Goal: Task Accomplishment & Management: Use online tool/utility

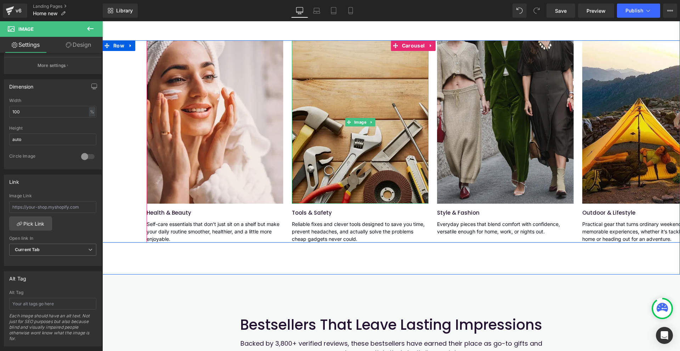
scroll to position [390, 0]
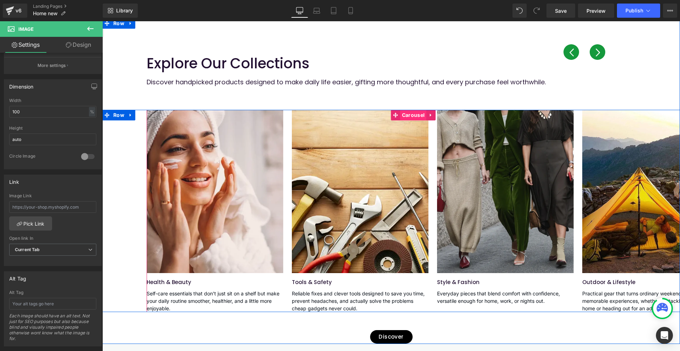
click at [410, 114] on span "Carousel" at bounding box center [413, 115] width 26 height 11
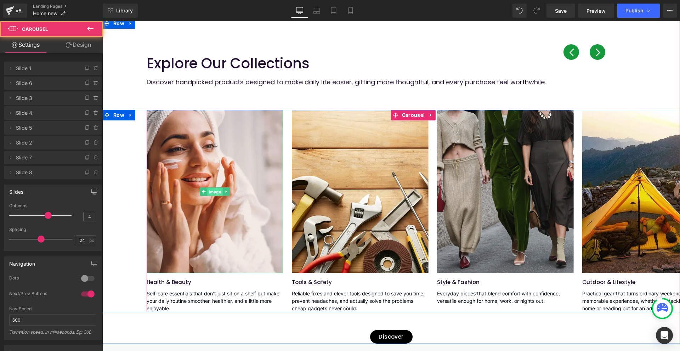
click at [213, 191] on span "Image" at bounding box center [215, 191] width 15 height 9
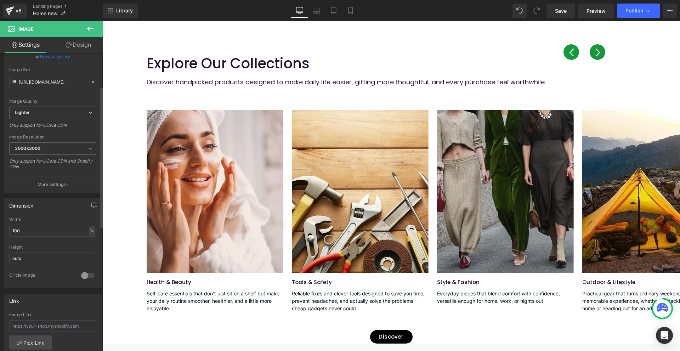
scroll to position [71, 0]
click at [42, 322] on input "text" at bounding box center [52, 326] width 87 height 12
paste input "[URL][DOMAIN_NAME]"
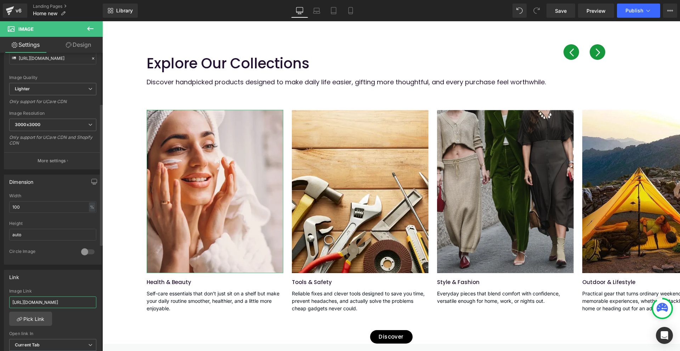
scroll to position [106, 0]
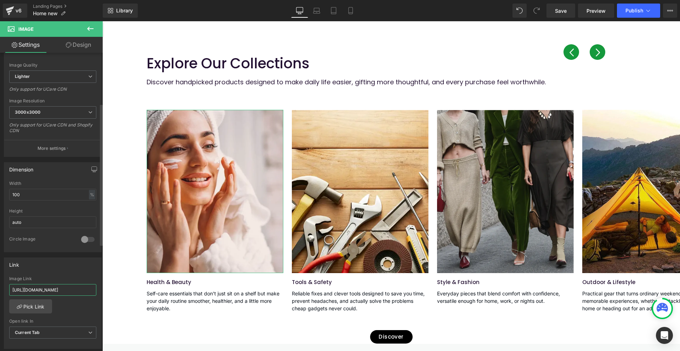
type input "[URL][DOMAIN_NAME]"
click at [565, 11] on span "Save" at bounding box center [561, 10] width 12 height 7
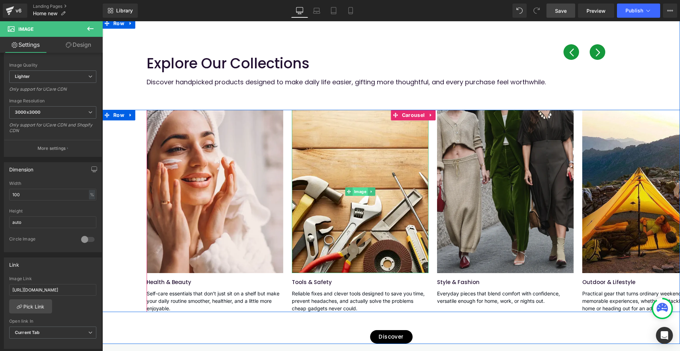
click at [353, 194] on span "Image" at bounding box center [360, 191] width 15 height 9
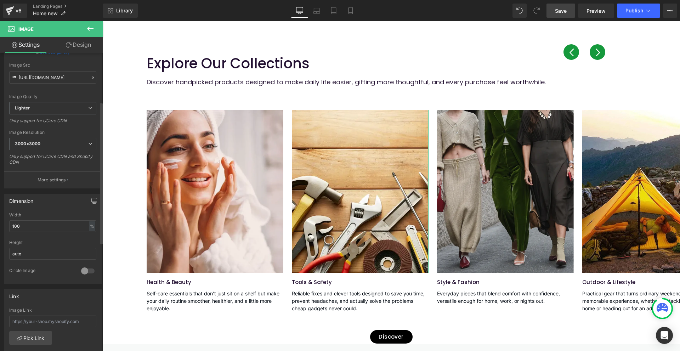
scroll to position [106, 0]
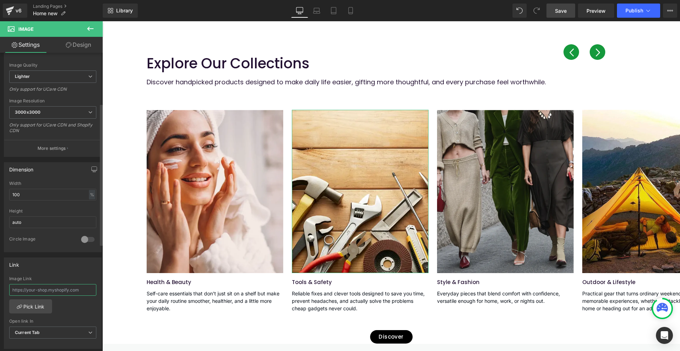
click at [44, 288] on input "text" at bounding box center [52, 290] width 87 height 12
paste input "[URL][DOMAIN_NAME]"
type input "[URL][DOMAIN_NAME]"
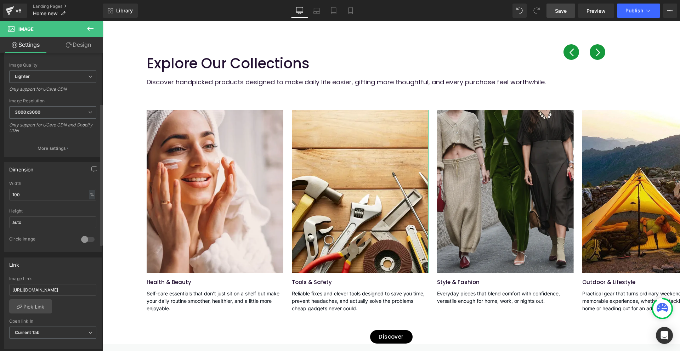
click at [51, 271] on div "Link" at bounding box center [52, 264] width 97 height 13
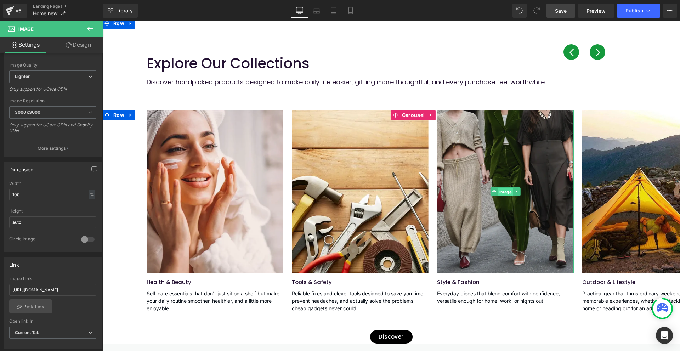
click at [500, 193] on span "Image" at bounding box center [505, 191] width 15 height 9
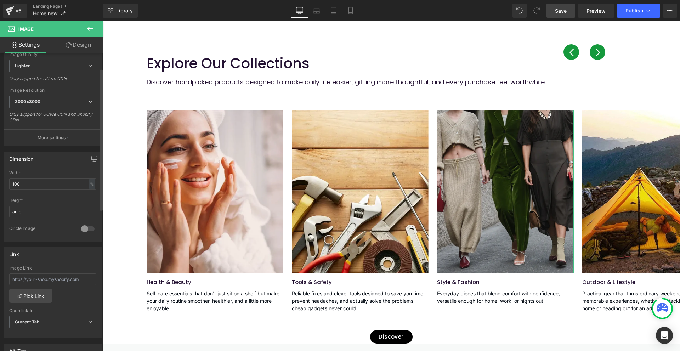
scroll to position [142, 0]
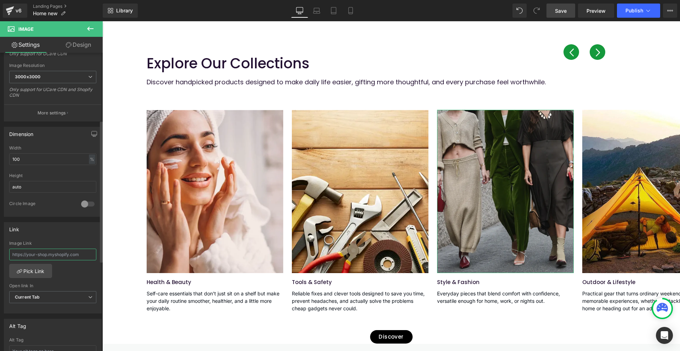
click at [51, 257] on input "text" at bounding box center [52, 255] width 87 height 12
paste input "[URL][DOMAIN_NAME]"
type input "[URL][DOMAIN_NAME]"
click at [56, 238] on div "Link Image Link [URL][DOMAIN_NAME] Pick Link Current Tab New Tab Open link In C…" at bounding box center [53, 268] width 98 height 92
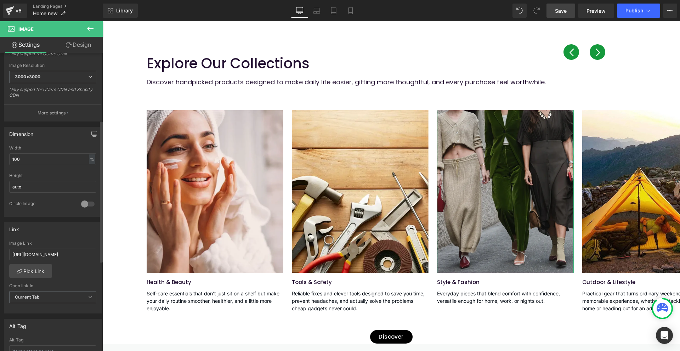
scroll to position [0, 0]
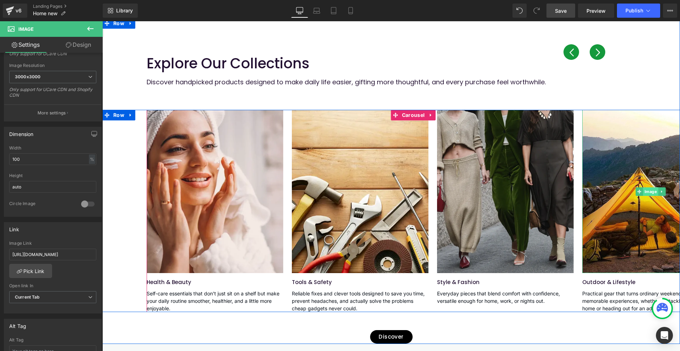
click at [646, 191] on span "Image" at bounding box center [650, 191] width 15 height 9
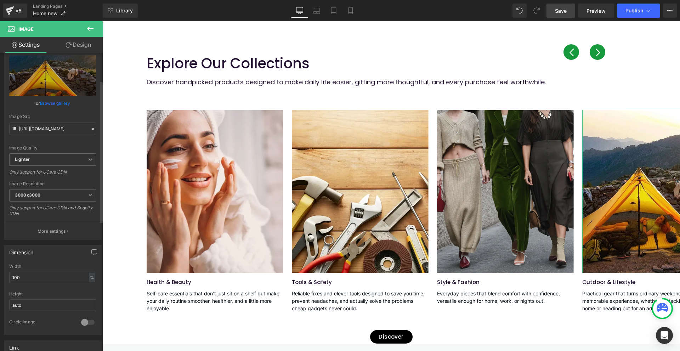
scroll to position [71, 0]
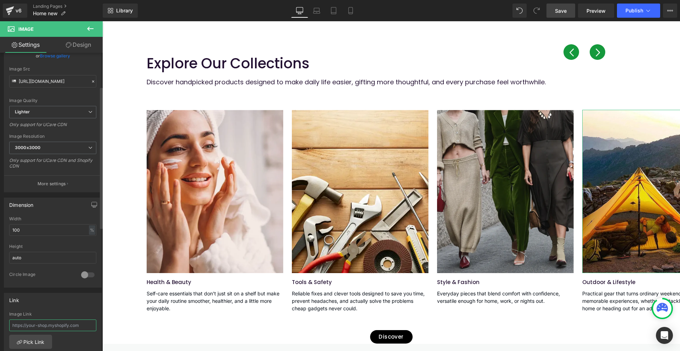
click at [27, 326] on input "text" at bounding box center [52, 326] width 87 height 12
paste input "[URL][DOMAIN_NAME]"
type input "[URL][DOMAIN_NAME]"
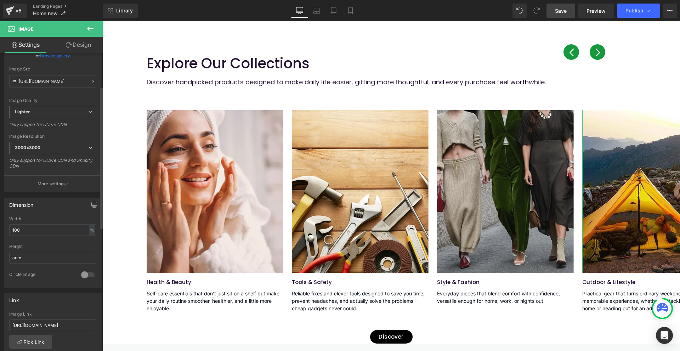
click at [47, 310] on div "Link Image Link [URL][DOMAIN_NAME] Pick Link Current Tab New Tab Open link In C…" at bounding box center [53, 339] width 98 height 92
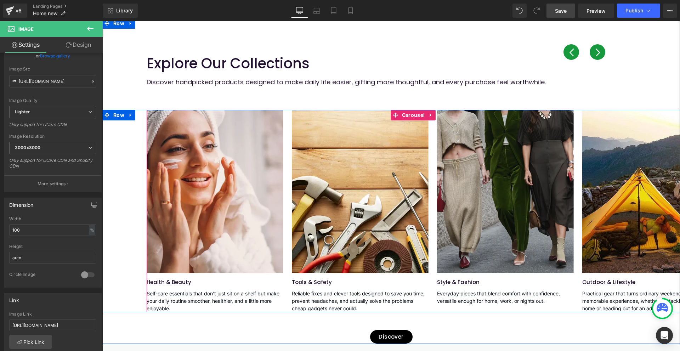
click at [592, 51] on button "›" at bounding box center [598, 52] width 16 height 16
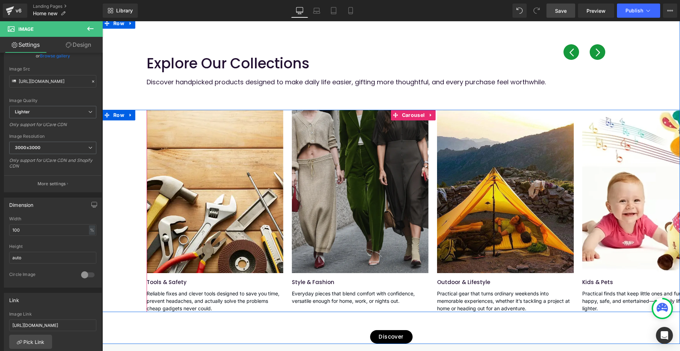
click at [592, 51] on button "›" at bounding box center [598, 52] width 16 height 16
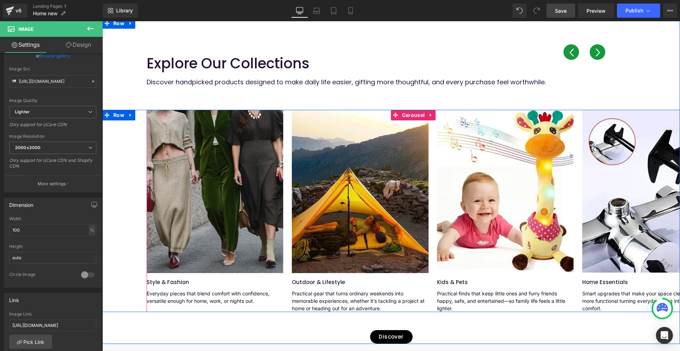
click at [593, 50] on button "›" at bounding box center [598, 52] width 16 height 16
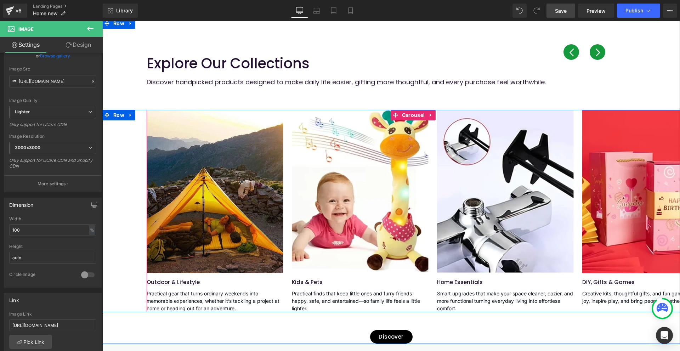
click at [593, 50] on button "›" at bounding box center [598, 52] width 16 height 16
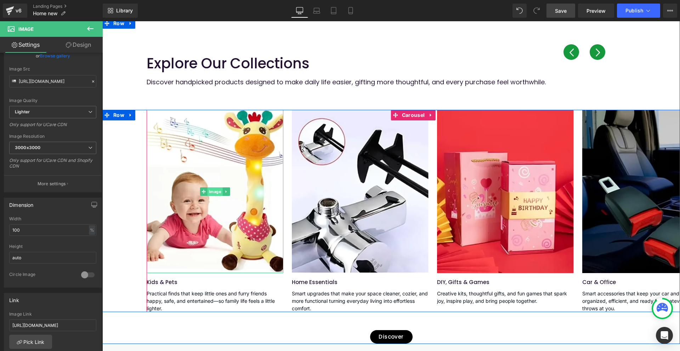
click at [218, 192] on span "Image" at bounding box center [215, 191] width 15 height 9
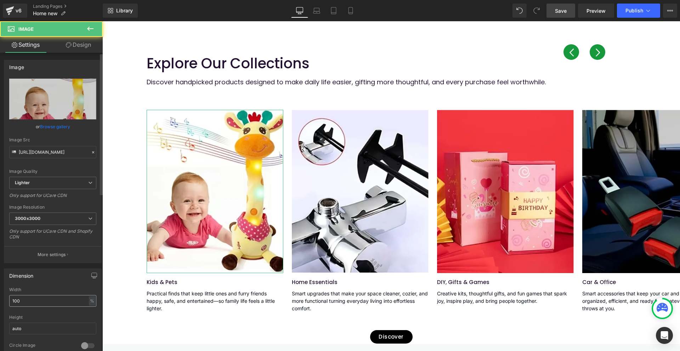
scroll to position [142, 0]
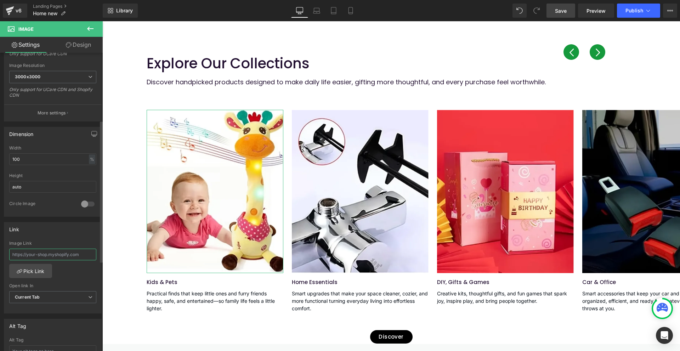
click at [55, 256] on input "text" at bounding box center [52, 255] width 87 height 12
type input "[URL][DOMAIN_NAME]"
click at [60, 233] on div "Link" at bounding box center [52, 228] width 97 height 13
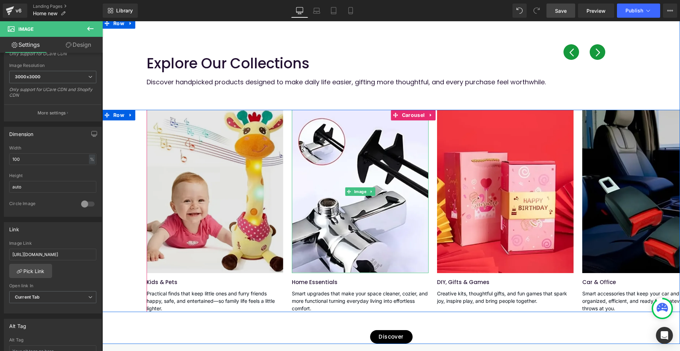
click at [361, 191] on span "Image" at bounding box center [360, 191] width 15 height 9
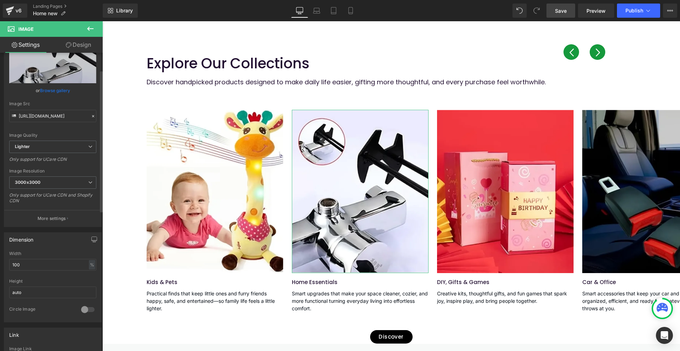
scroll to position [71, 0]
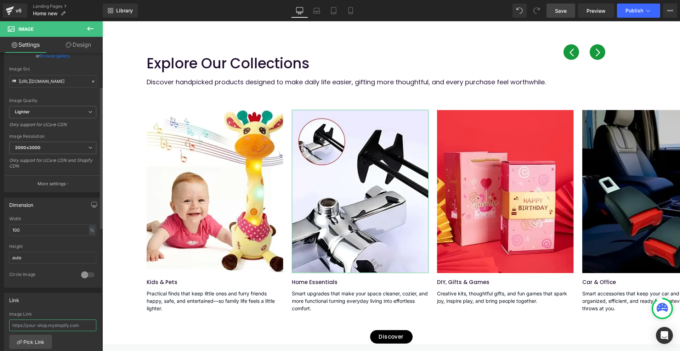
click at [38, 324] on input "text" at bounding box center [52, 326] width 87 height 12
paste input "[URL][DOMAIN_NAME]"
type input "[URL][DOMAIN_NAME]"
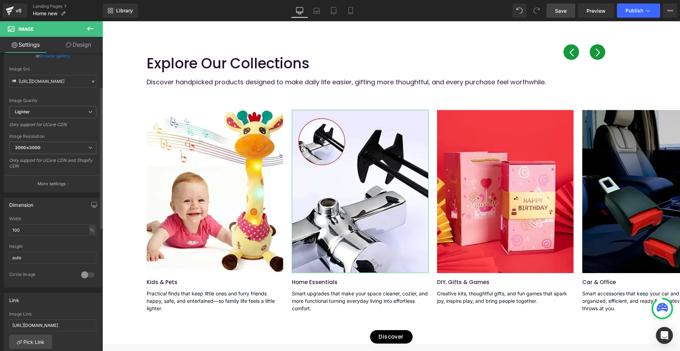
click at [44, 307] on div "Link Image Link [URL][DOMAIN_NAME] Pick Link Current Tab New Tab Open link In C…" at bounding box center [53, 339] width 98 height 92
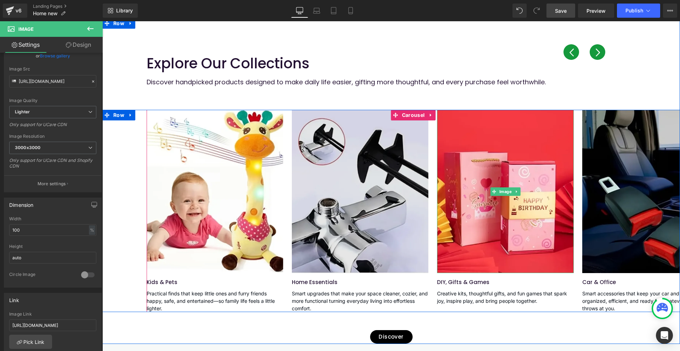
drag, startPoint x: 499, startPoint y: 192, endPoint x: 328, endPoint y: 207, distance: 171.4
click at [499, 192] on span "Image" at bounding box center [505, 191] width 15 height 9
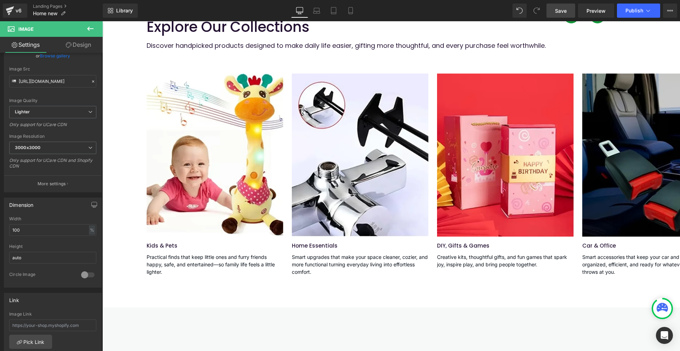
scroll to position [461, 0]
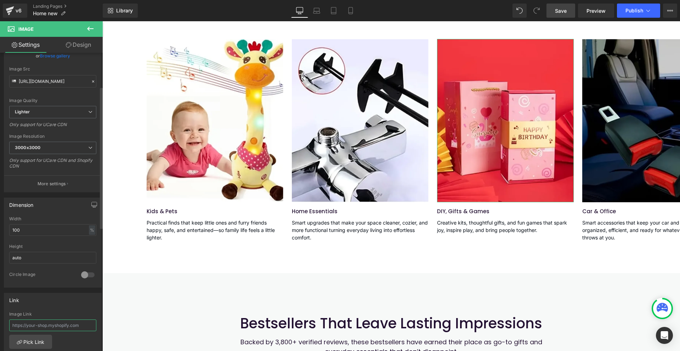
click at [52, 321] on input "text" at bounding box center [52, 326] width 87 height 12
paste input "[URL][DOMAIN_NAME]"
type input "[URL][DOMAIN_NAME]"
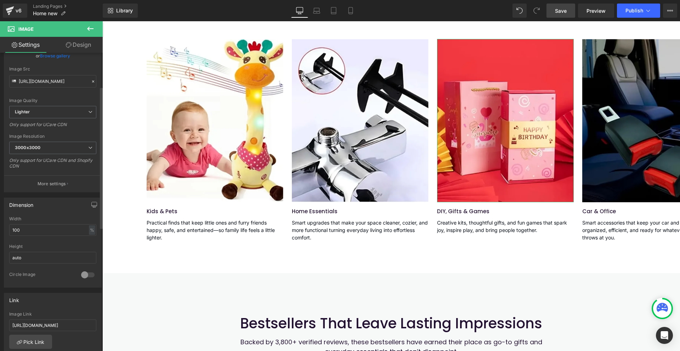
click at [52, 310] on div "Link Image Link [URL][DOMAIN_NAME] Pick Link Current Tab New Tab Open link In C…" at bounding box center [53, 339] width 98 height 92
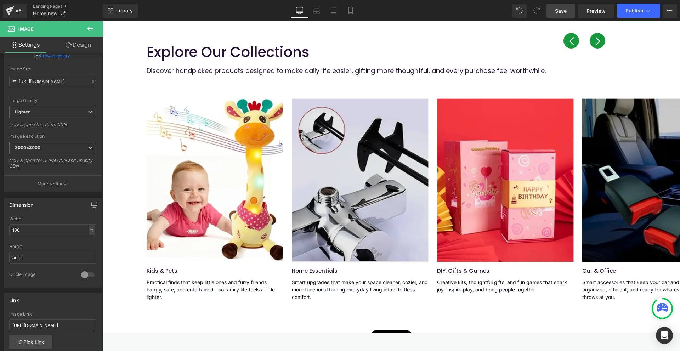
scroll to position [354, 0]
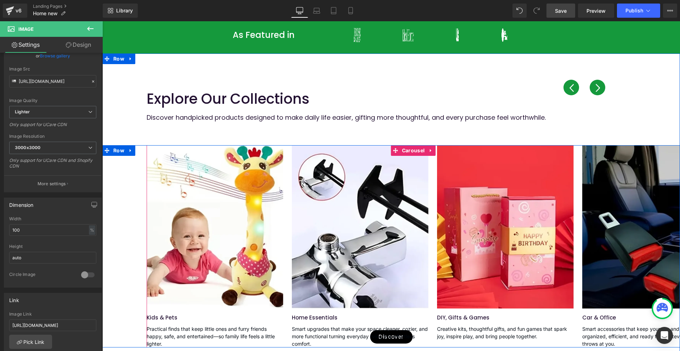
click at [596, 87] on button "›" at bounding box center [598, 88] width 16 height 16
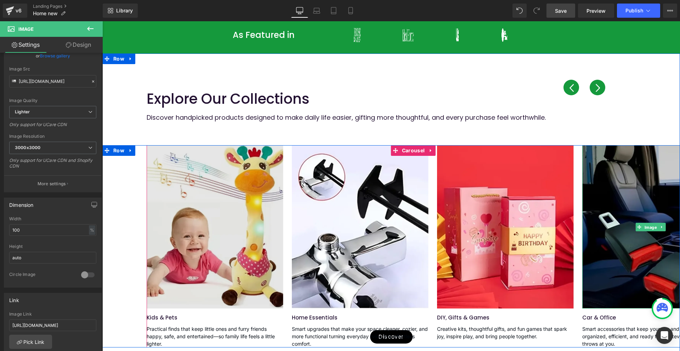
drag, startPoint x: 651, startPoint y: 225, endPoint x: 246, endPoint y: 264, distance: 407.2
click at [651, 225] on span "Image" at bounding box center [650, 227] width 15 height 9
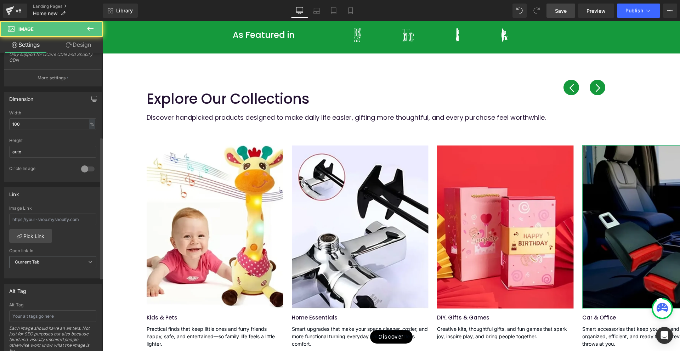
scroll to position [177, 0]
click at [67, 220] on input "text" at bounding box center [52, 219] width 87 height 12
paste input "[URL][DOMAIN_NAME]"
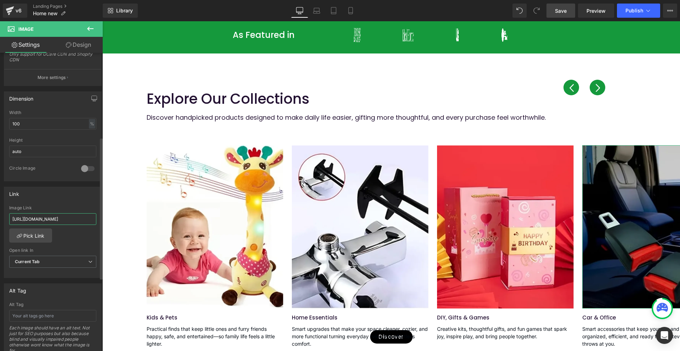
scroll to position [0, 13]
type input "[URL][DOMAIN_NAME]"
click at [557, 14] on span "Save" at bounding box center [561, 10] width 12 height 7
click at [625, 10] on button "Publish" at bounding box center [638, 11] width 43 height 14
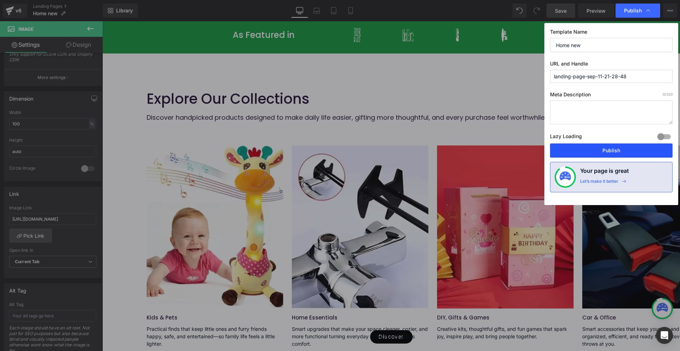
click at [605, 154] on button "Publish" at bounding box center [611, 150] width 123 height 14
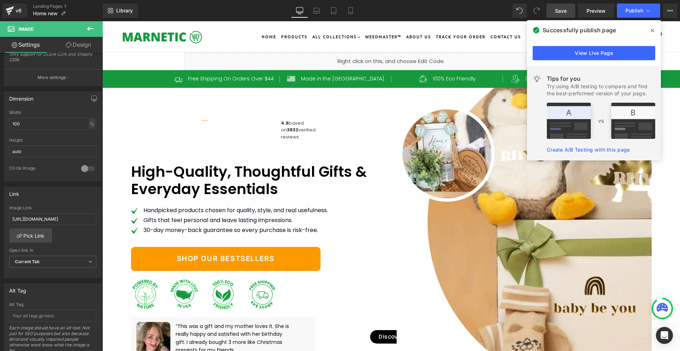
click at [654, 28] on icon at bounding box center [653, 31] width 4 height 6
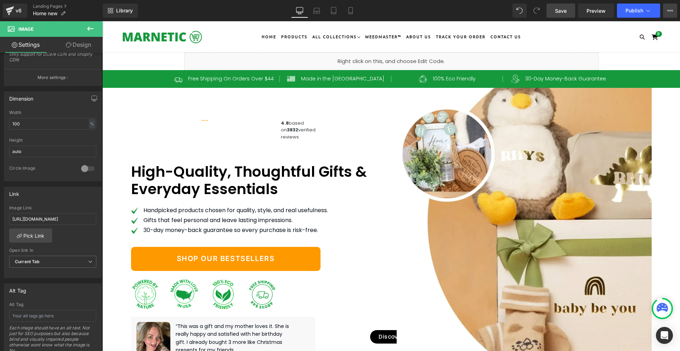
click at [671, 9] on icon at bounding box center [670, 11] width 6 height 6
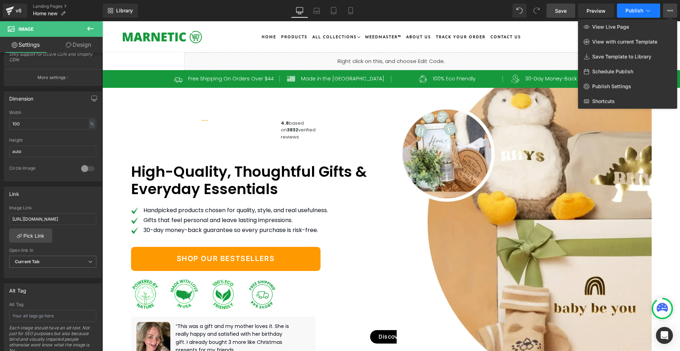
click at [635, 9] on span "Publish" at bounding box center [635, 11] width 18 height 6
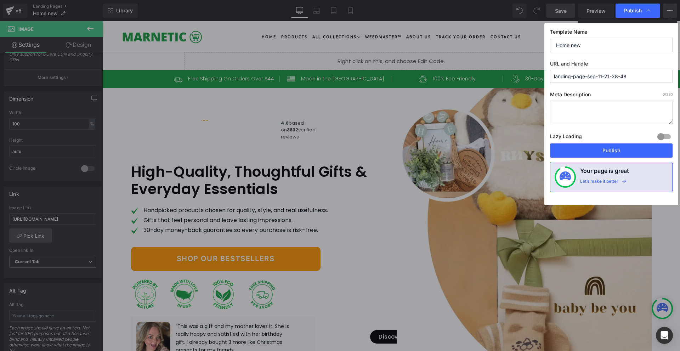
click at [585, 74] on input "landing-page-sep-11-21-28-48" at bounding box center [611, 76] width 123 height 13
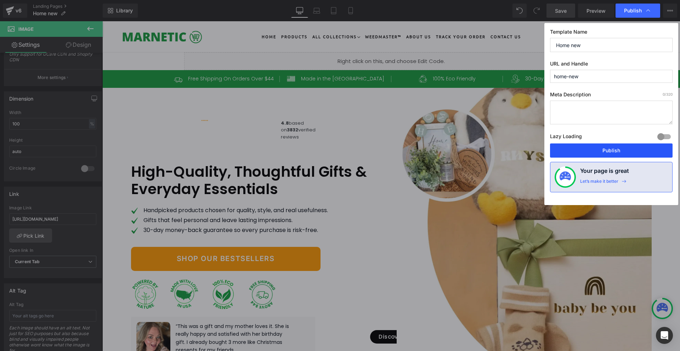
type input "home-new"
click at [586, 151] on button "Publish" at bounding box center [611, 150] width 123 height 14
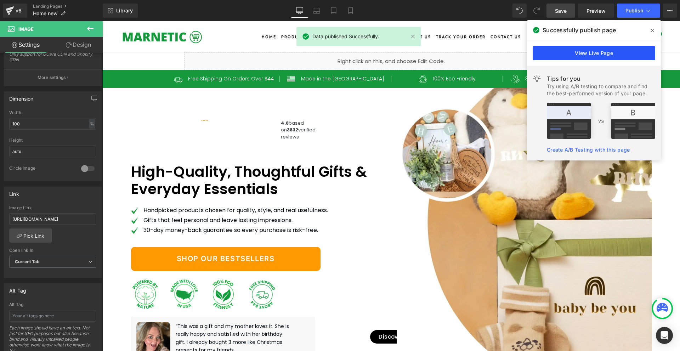
click at [627, 51] on link "View Live Page" at bounding box center [594, 53] width 123 height 14
